Goal: Task Accomplishment & Management: Use online tool/utility

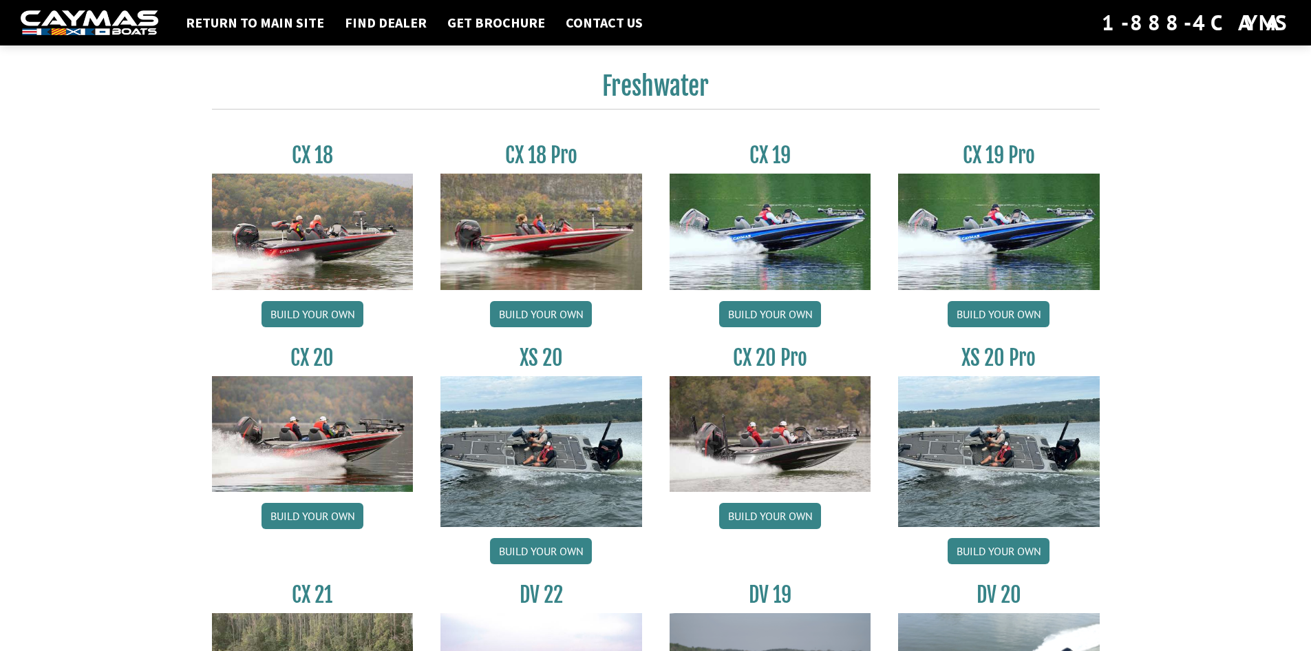
scroll to position [1093, 0]
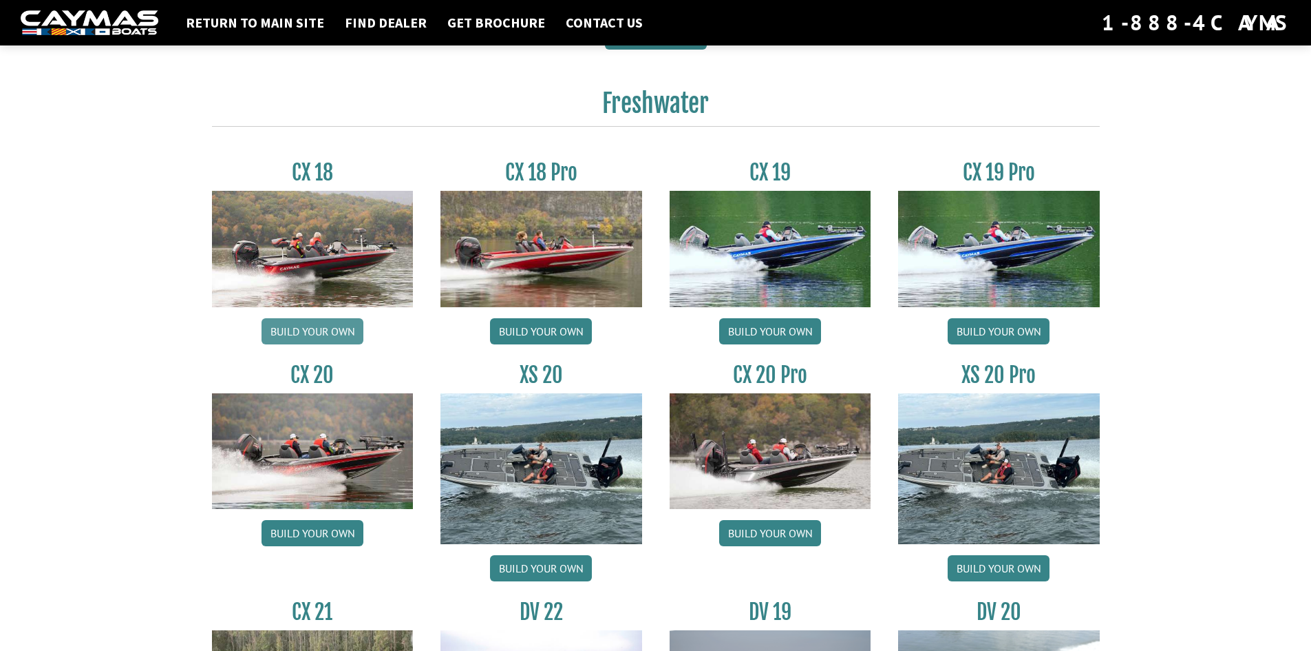
click at [333, 333] on link "Build your own" at bounding box center [313, 331] width 102 height 26
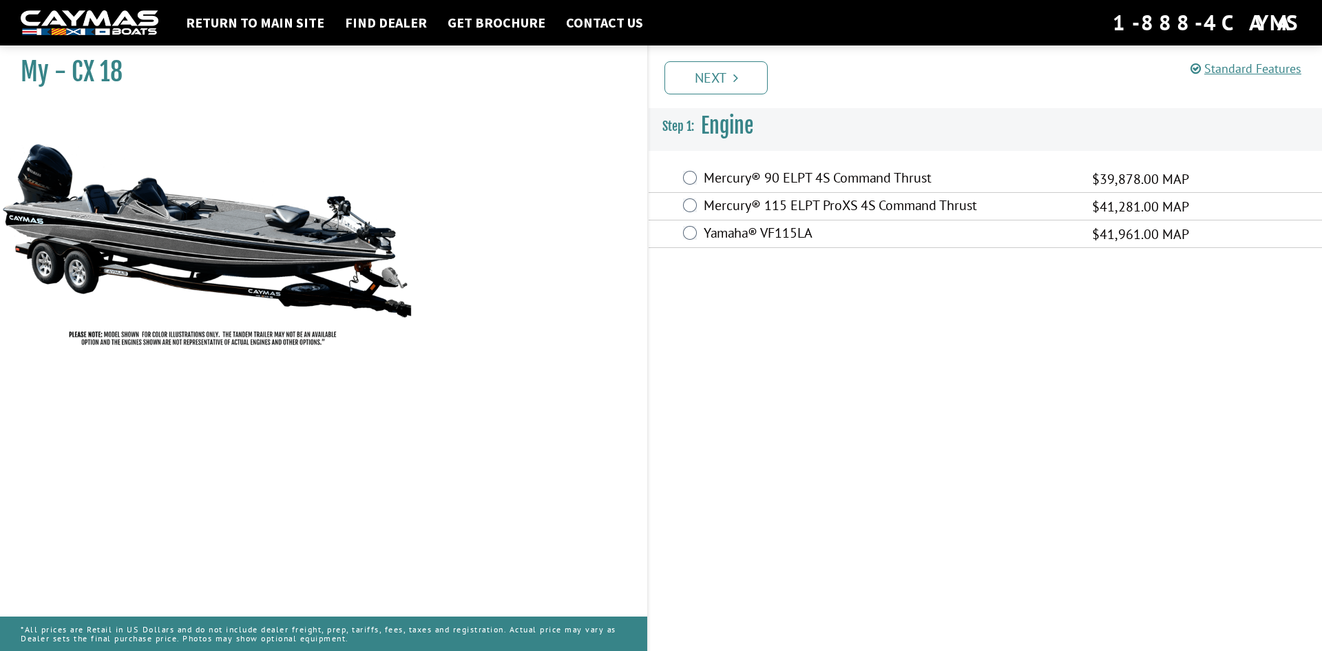
click at [697, 204] on div "Mercury® 115 ELPT ProXS 4S Command Thrust $41,281.00 MAP" at bounding box center [984, 207] width 673 height 28
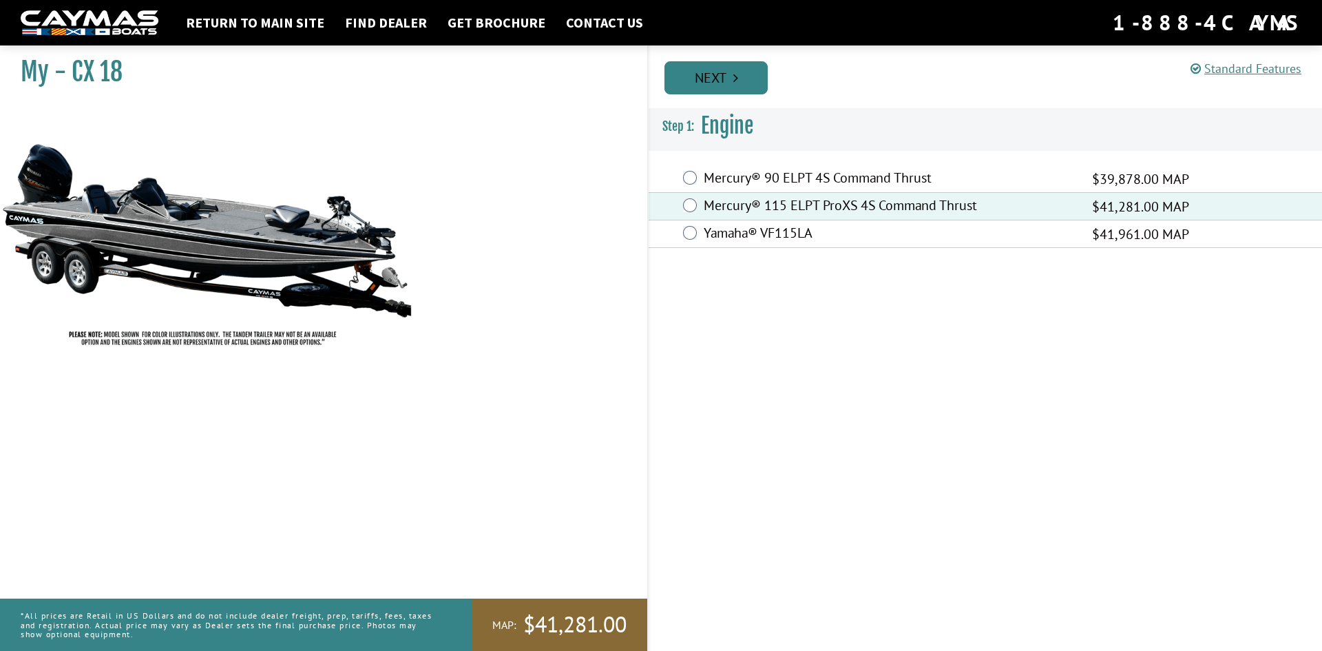
click at [727, 88] on link "Next" at bounding box center [715, 77] width 103 height 33
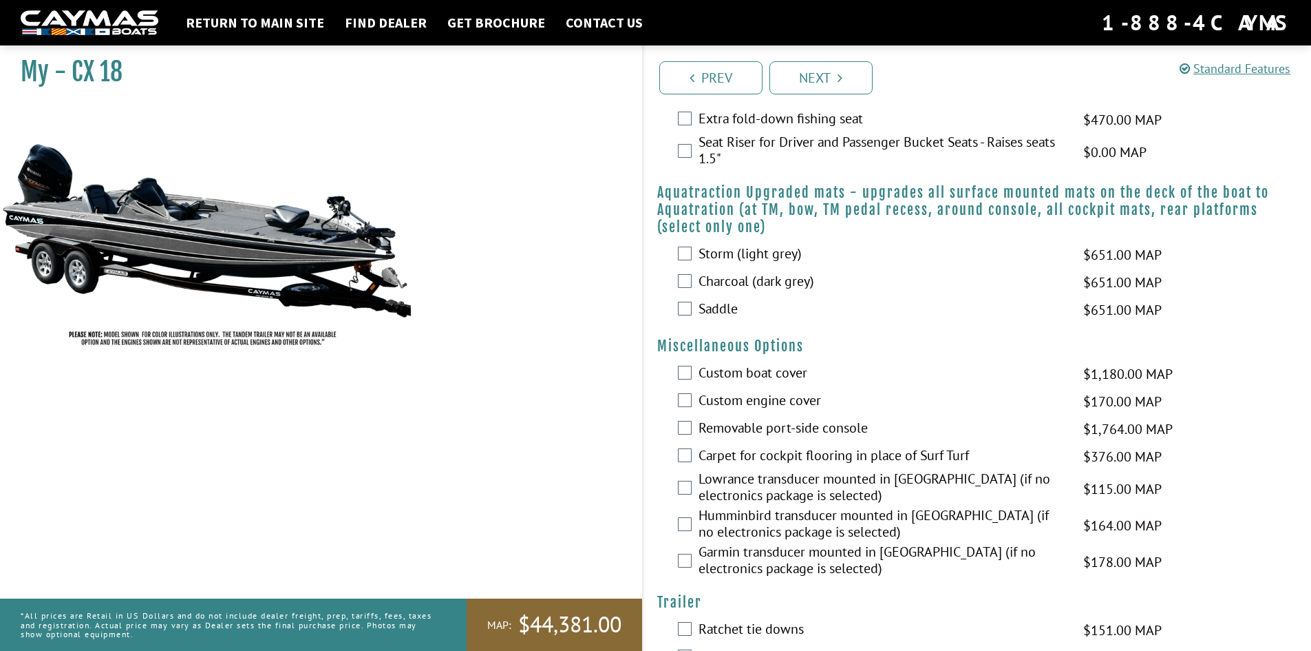
scroll to position [316, 0]
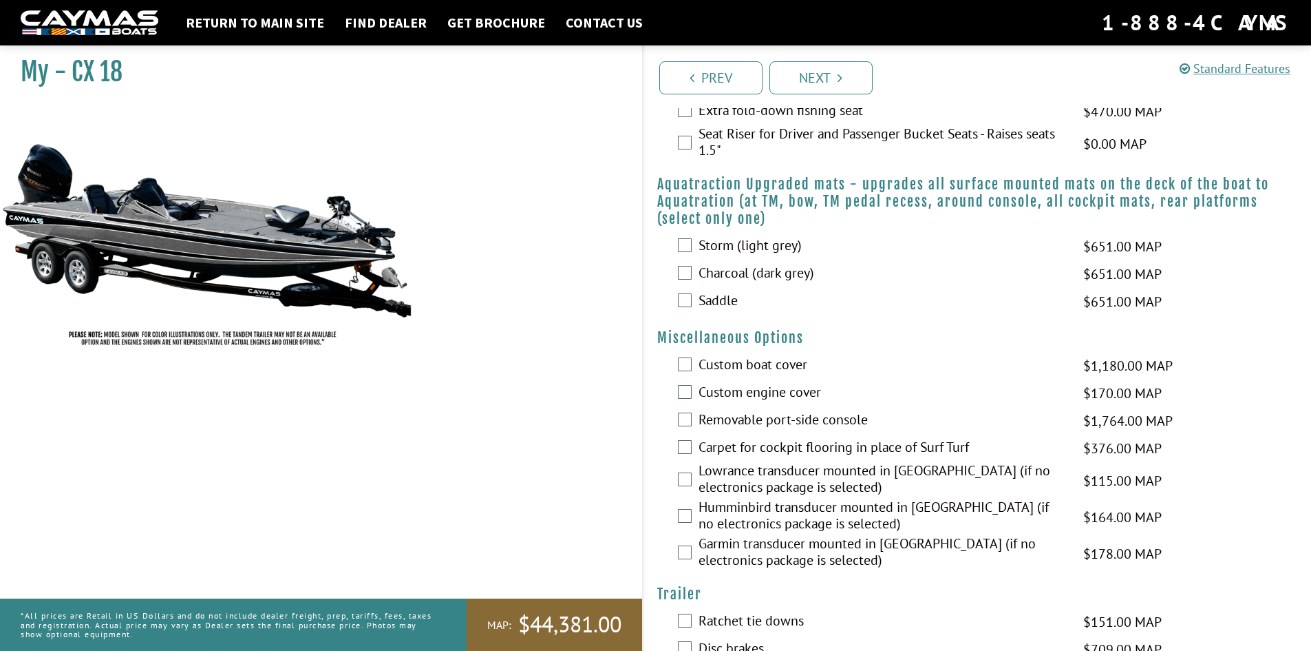
click at [692, 360] on div "Custom boat cover $1,180.00 MAP $1,393.00 MSRP" at bounding box center [978, 366] width 668 height 28
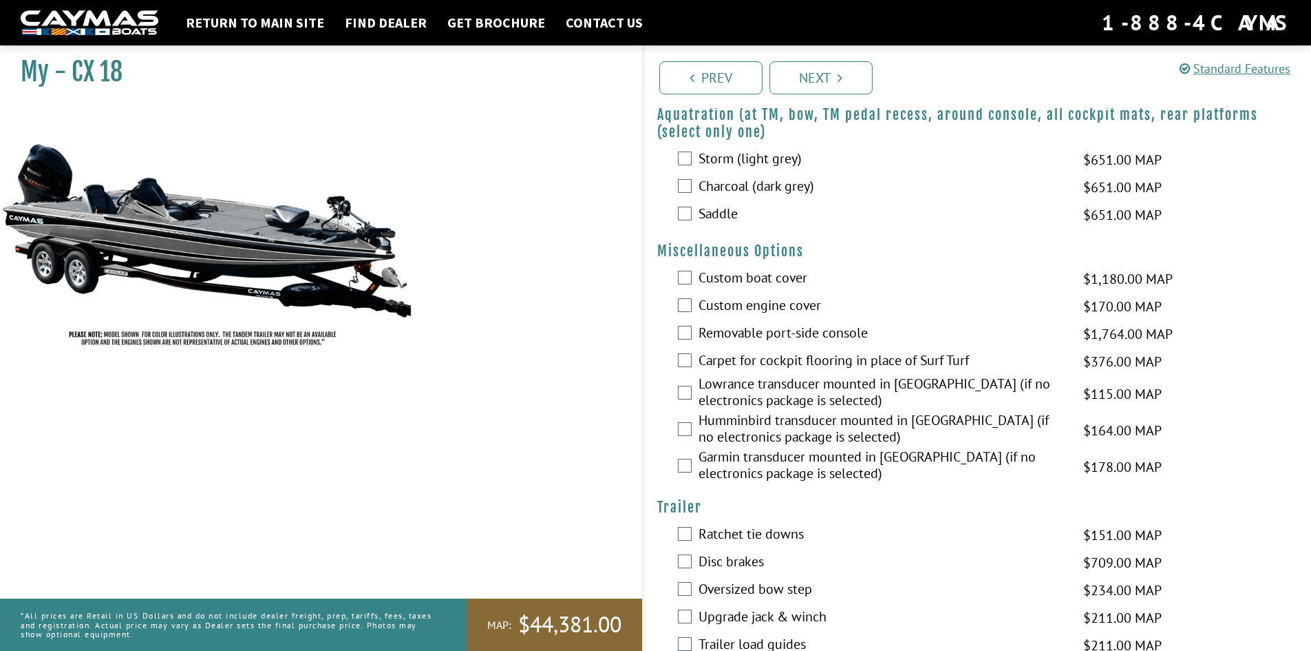
scroll to position [437, 0]
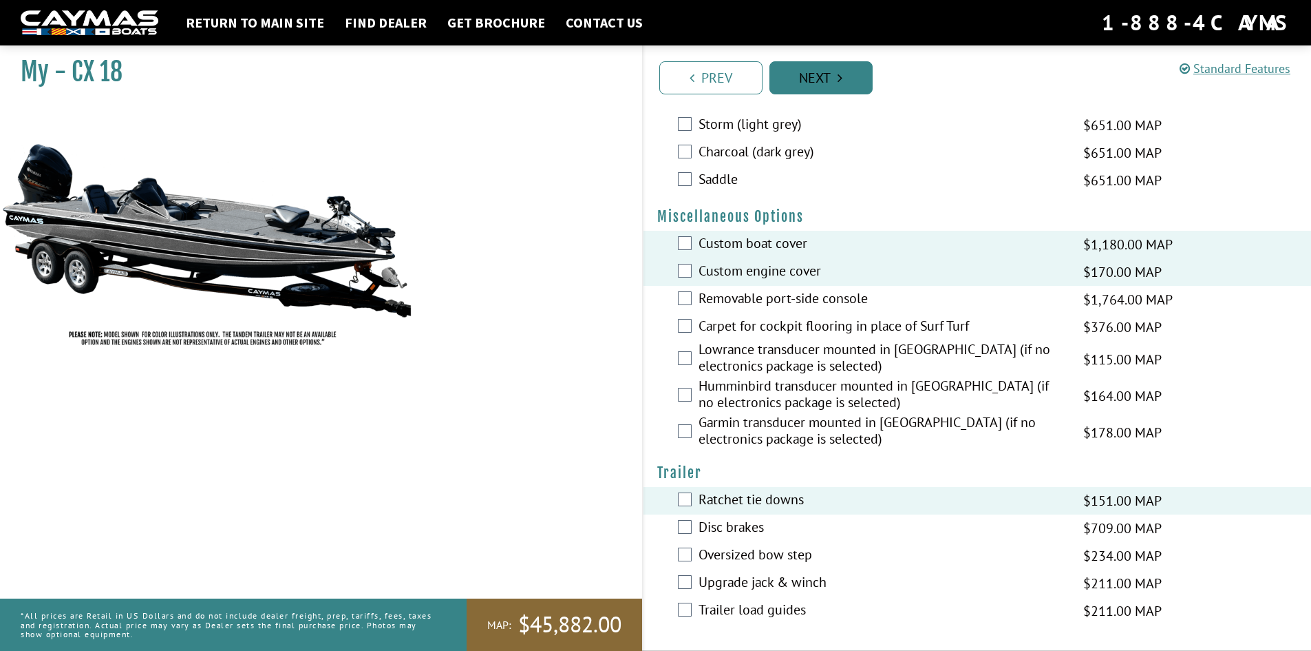
click at [830, 83] on link "Next" at bounding box center [821, 77] width 103 height 33
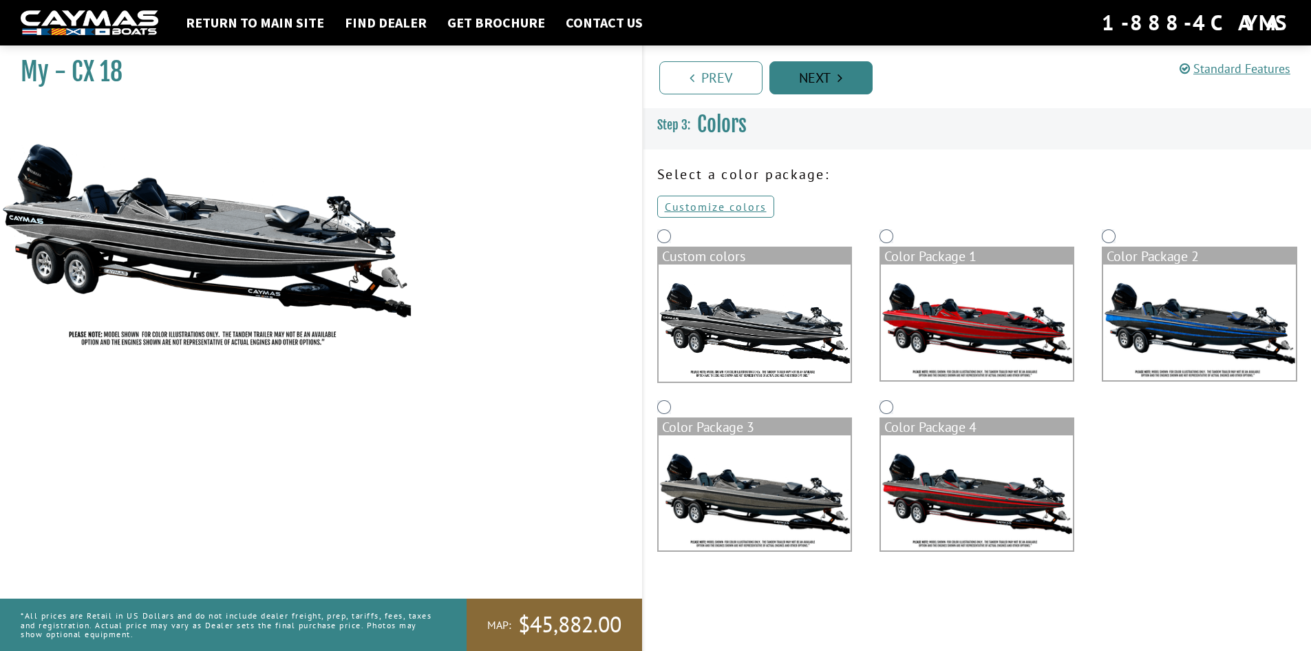
scroll to position [0, 0]
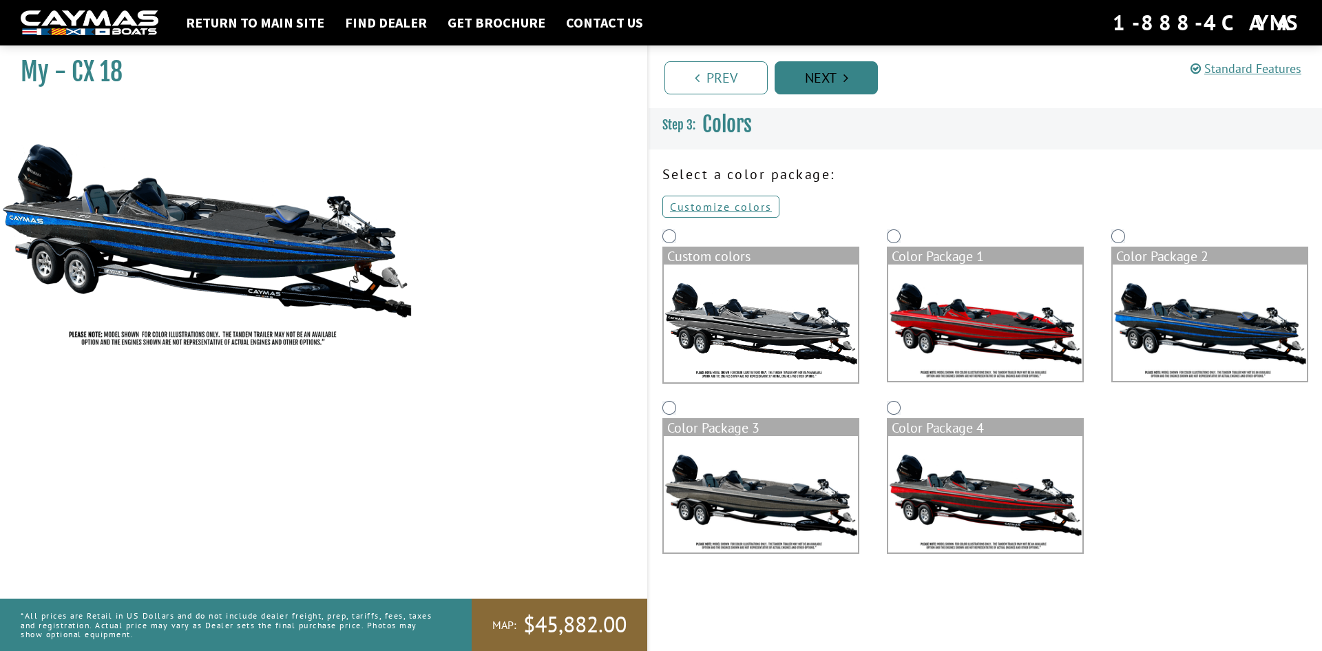
click at [843, 81] on icon "Pagination" at bounding box center [845, 78] width 5 height 14
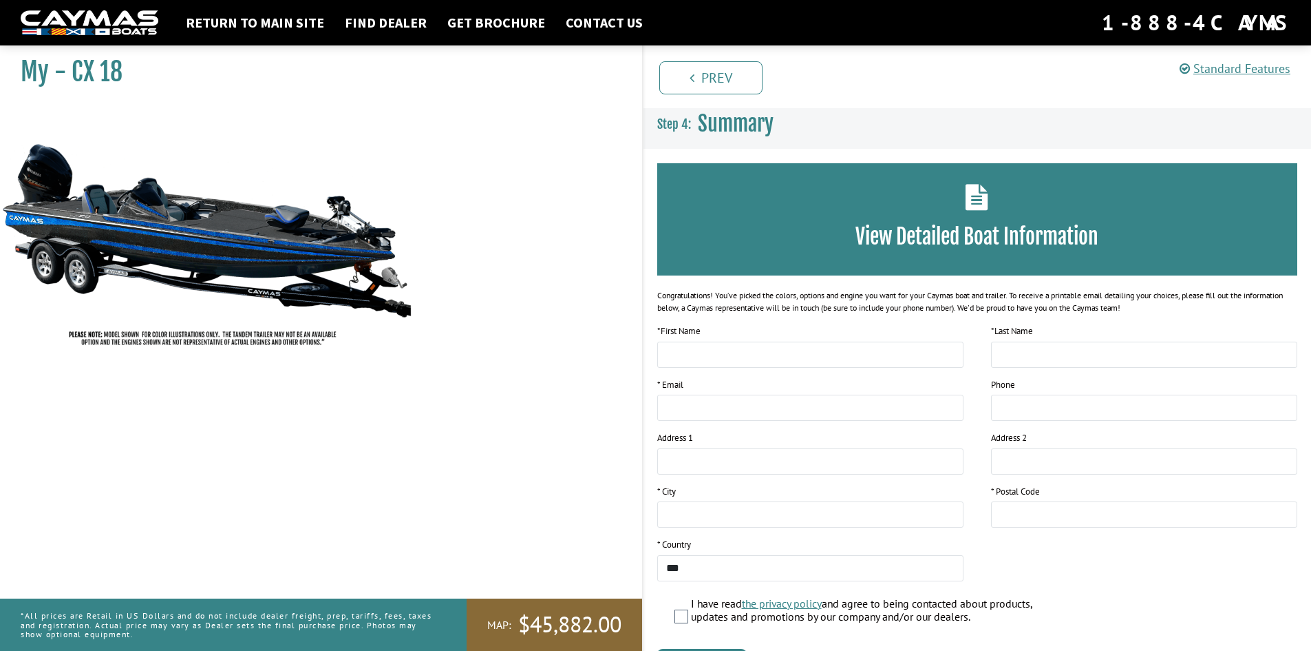
scroll to position [89, 0]
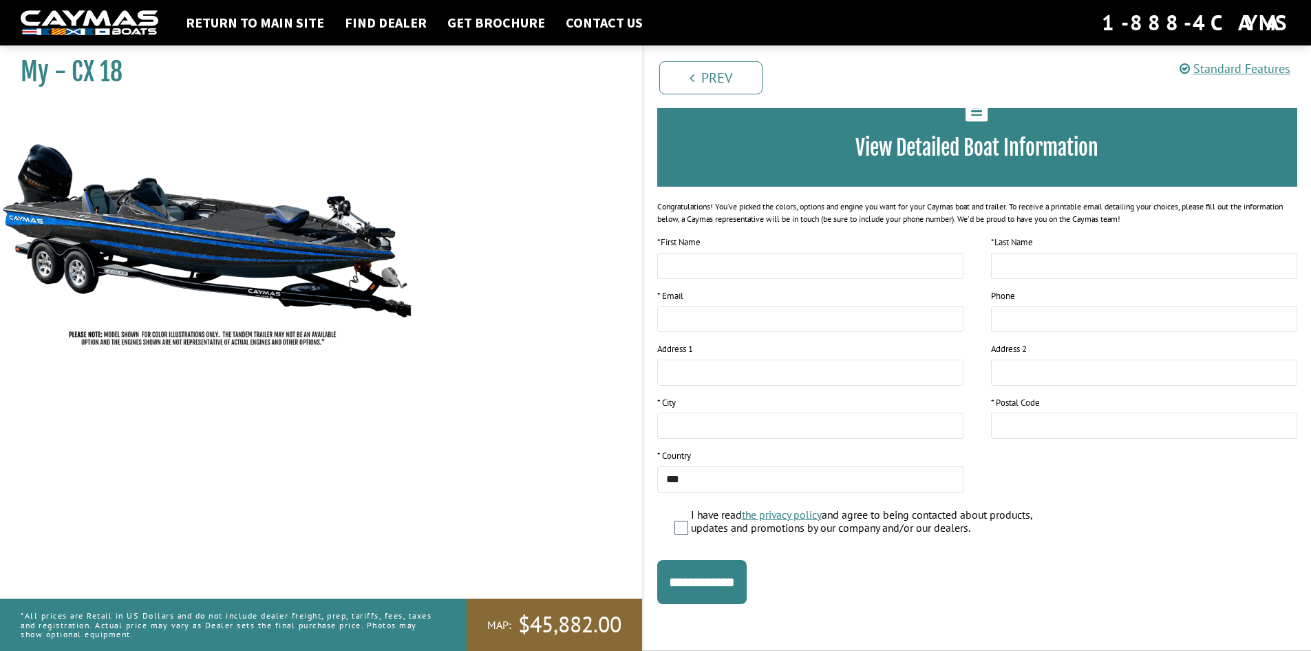
click at [973, 72] on ul "Prev Next" at bounding box center [984, 76] width 656 height 35
